Goal: Participate in discussion: Engage in conversation with other users on a specific topic

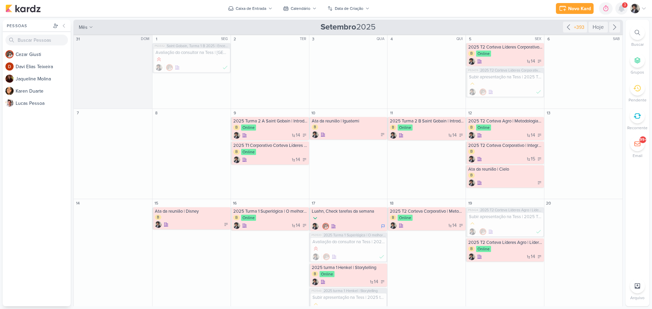
click at [620, 11] on icon at bounding box center [621, 8] width 5 height 6
click at [509, 8] on div "Novo Kard Ctrl + k 0h0m Sessão desligada... Hoje 0h0m Semana 0h0m Mês 0h0m" at bounding box center [325, 8] width 641 height 17
click at [624, 9] on icon at bounding box center [621, 8] width 5 height 6
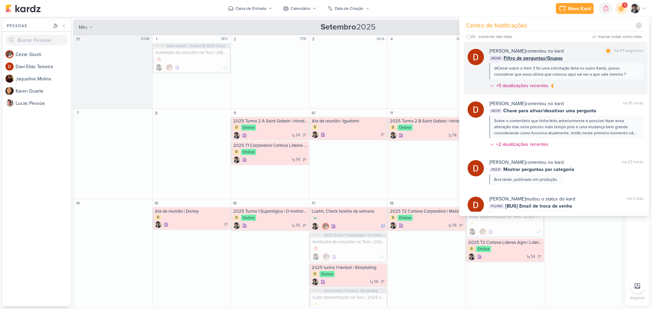
click at [542, 56] on span "Filtro de perguntas/Grupos" at bounding box center [533, 58] width 59 height 7
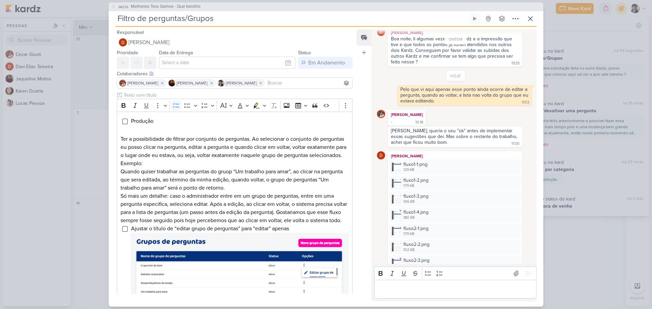
scroll to position [45, 0]
click at [436, 171] on div "fluxo1-1.png 129 KB" at bounding box center [455, 168] width 132 height 15
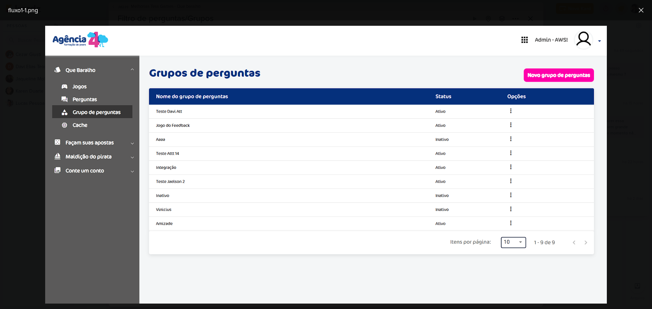
click at [627, 122] on div at bounding box center [326, 164] width 652 height 289
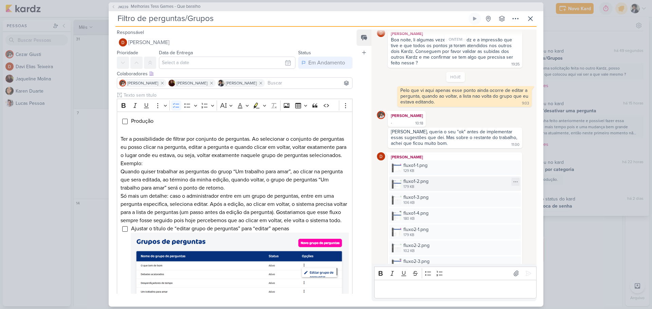
click at [432, 186] on div "fluxo1-2.png 179 KB" at bounding box center [455, 184] width 132 height 15
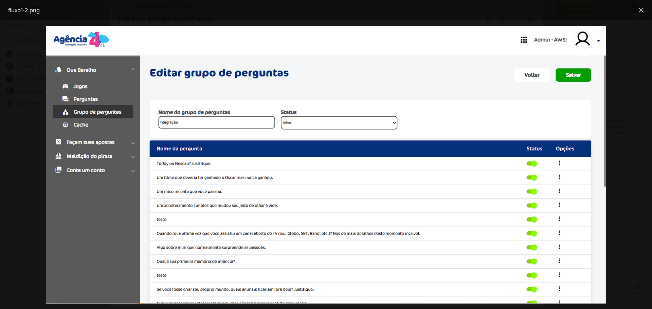
click at [625, 131] on div at bounding box center [326, 164] width 652 height 289
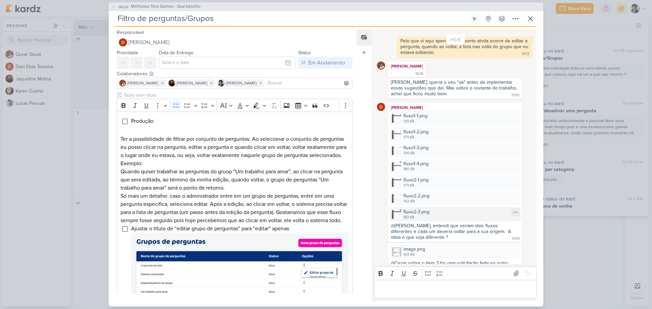
scroll to position [79, 0]
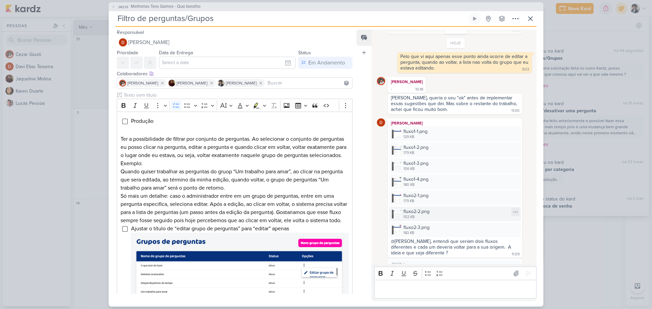
click at [442, 210] on div "fluxo2-2.png 102 KB" at bounding box center [455, 214] width 132 height 15
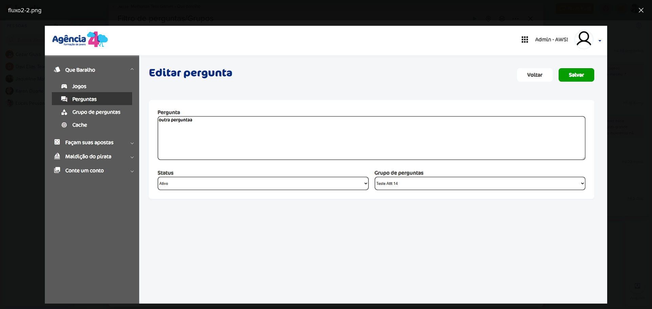
click at [618, 162] on div at bounding box center [326, 164] width 652 height 289
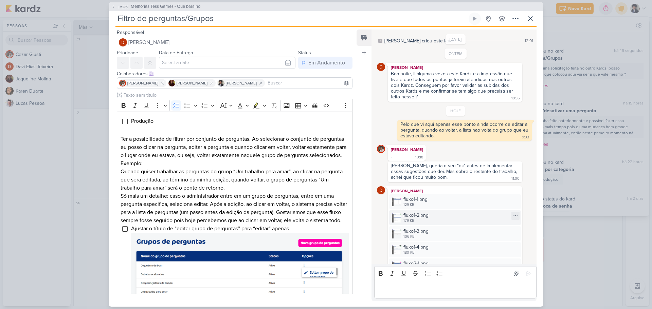
scroll to position [113, 0]
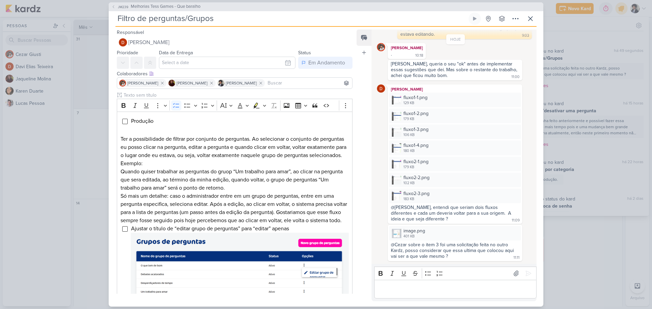
click at [425, 291] on p "Editor editing area: main" at bounding box center [455, 289] width 155 height 8
click at [390, 290] on p "Davi está correto, me confundi aqui sorry." at bounding box center [455, 289] width 155 height 8
click at [527, 289] on p "Davi sobre meu ponto vc está correto, me confundi aqui sorry." at bounding box center [455, 289] width 155 height 8
click at [526, 274] on icon at bounding box center [528, 273] width 5 height 5
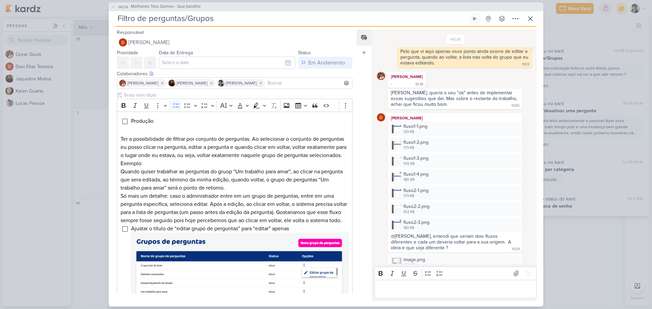
scroll to position [132, 0]
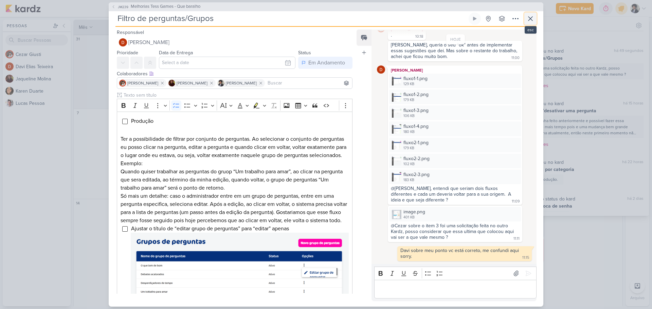
click at [526, 20] on button at bounding box center [530, 19] width 12 height 12
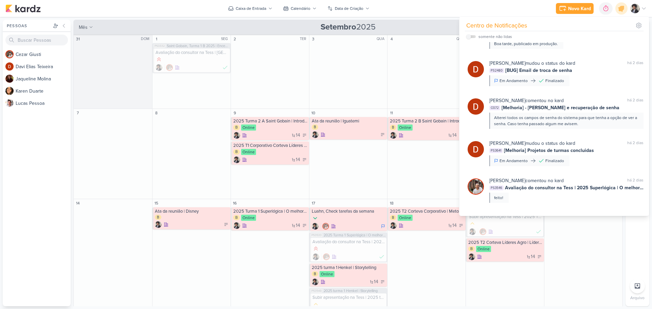
scroll to position [0, 0]
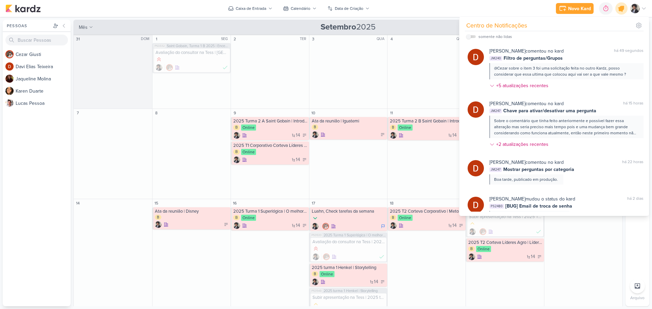
click at [625, 9] on icon at bounding box center [622, 9] width 12 height 12
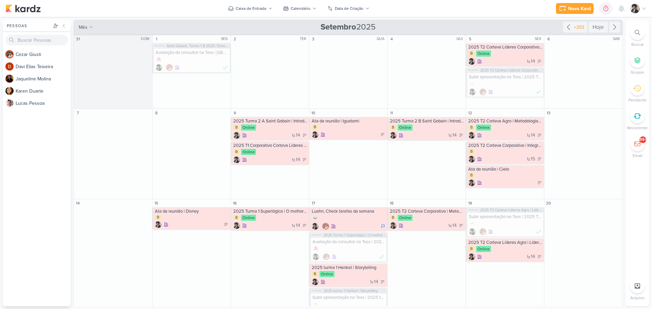
click at [523, 11] on div "Novo Kard Ctrl + k 0h0m Sessão desligada... Hoje 0h0m Semana 0h0m Mês 0h0m" at bounding box center [325, 8] width 641 height 17
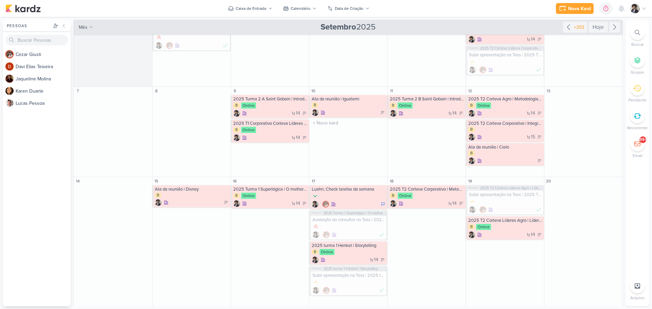
scroll to position [34, 0]
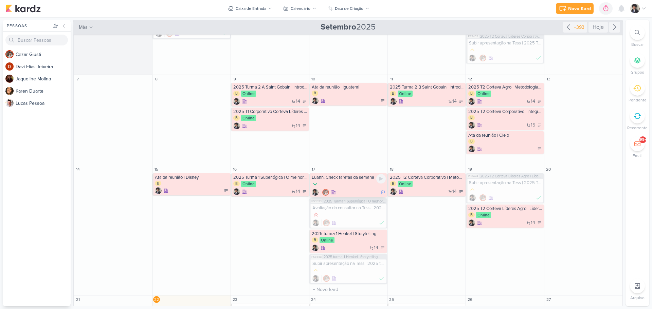
click at [357, 187] on div at bounding box center [349, 184] width 74 height 7
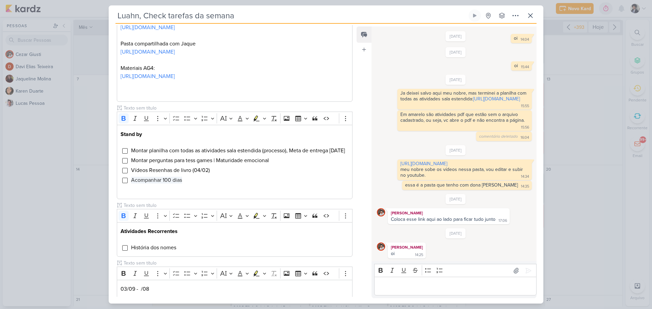
scroll to position [237, 0]
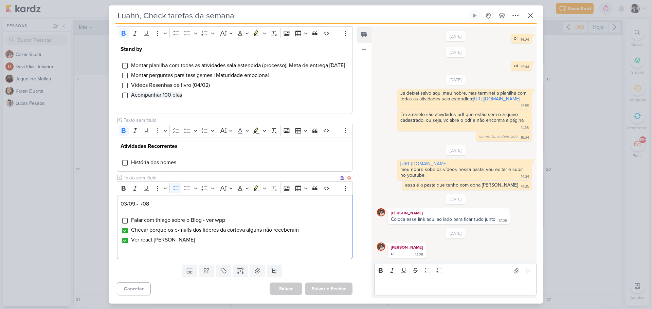
click at [174, 242] on span "Ver react Murilo Couto" at bounding box center [163, 240] width 64 height 7
